Goal: Task Accomplishment & Management: Use online tool/utility

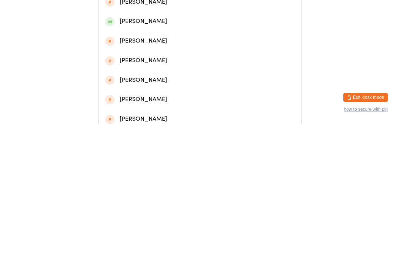
type input "[PERSON_NAME]"
click at [167, 38] on div "[PERSON_NAME]" at bounding box center [200, 35] width 190 height 10
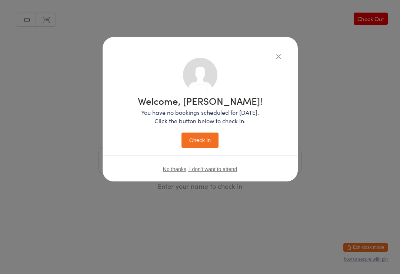
click at [201, 138] on button "Check in" at bounding box center [200, 140] width 37 height 15
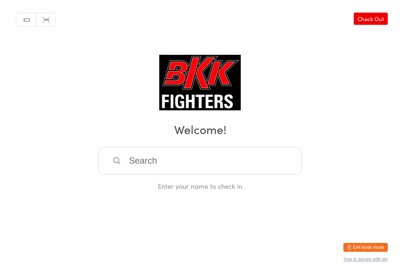
click at [187, 171] on input "search" at bounding box center [200, 160] width 203 height 27
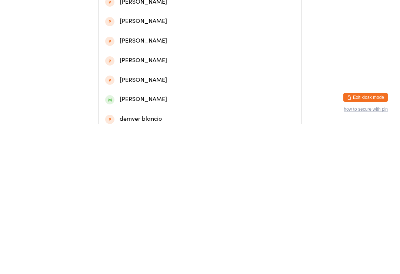
type input "Bla"
click at [157, 57] on div "[PERSON_NAME]" at bounding box center [200, 54] width 190 height 10
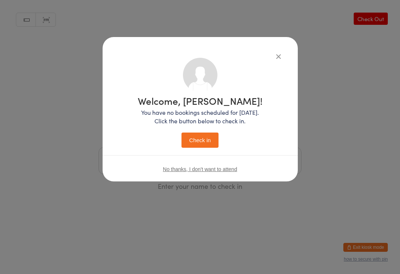
click at [199, 134] on button "Check in" at bounding box center [200, 140] width 37 height 15
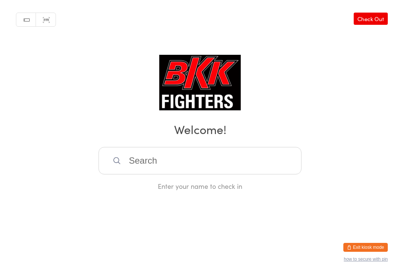
click at [161, 164] on input "search" at bounding box center [200, 160] width 203 height 27
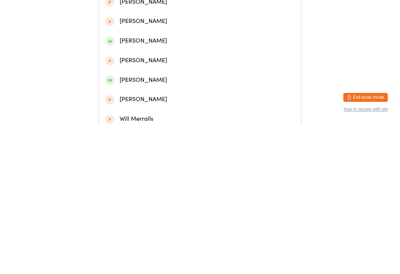
type input "Will"
click at [151, 37] on div "Will Law" at bounding box center [200, 35] width 190 height 10
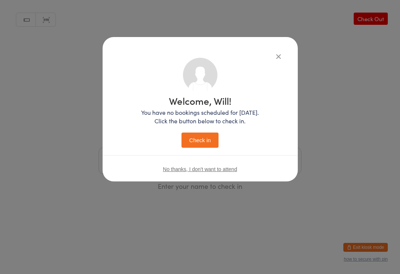
click at [204, 137] on button "Check in" at bounding box center [200, 140] width 37 height 15
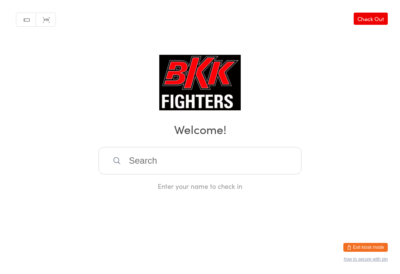
click at [135, 165] on input "search" at bounding box center [200, 160] width 203 height 27
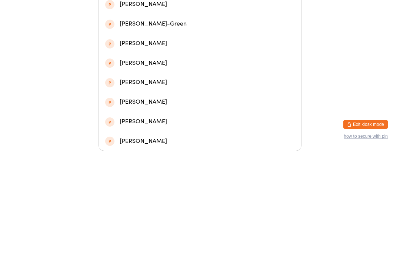
type input "🍏 green apple 🍏"
click at [352, 97] on html "You have now entered Kiosk Mode. Members will be able to check themselves in us…" at bounding box center [200, 21] width 400 height 274
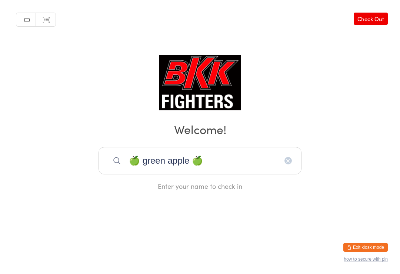
click at [284, 164] on input "🍏 green apple 🍏" at bounding box center [200, 160] width 203 height 27
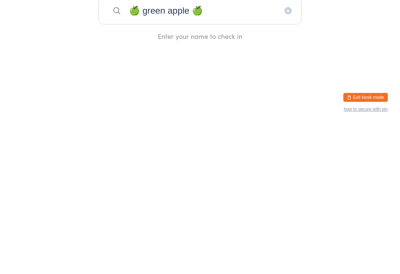
click at [284, 147] on input "🍏 green apple 🍏" at bounding box center [200, 160] width 203 height 27
click at [286, 158] on icon "button" at bounding box center [289, 161] width 6 height 6
click at [253, 58] on html "You have now entered Kiosk Mode. Members will be able to check themselves in us…" at bounding box center [200, 137] width 400 height 274
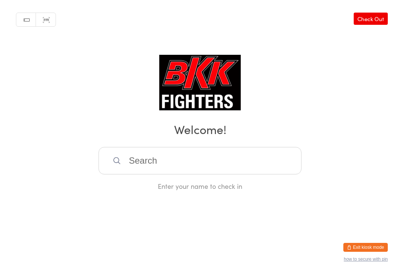
click at [125, 170] on input "search" at bounding box center [200, 160] width 203 height 27
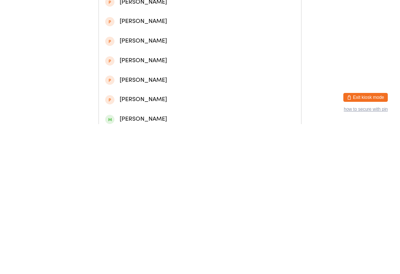
type input "[PERSON_NAME]"
click at [131, 33] on div "[PERSON_NAME]" at bounding box center [200, 35] width 190 height 10
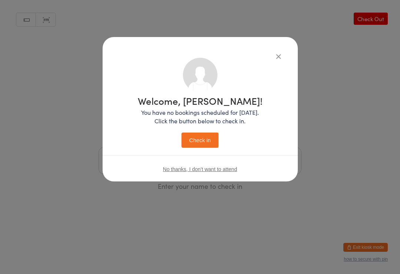
click at [190, 146] on button "Check in" at bounding box center [200, 140] width 37 height 15
